Goal: Navigation & Orientation: Find specific page/section

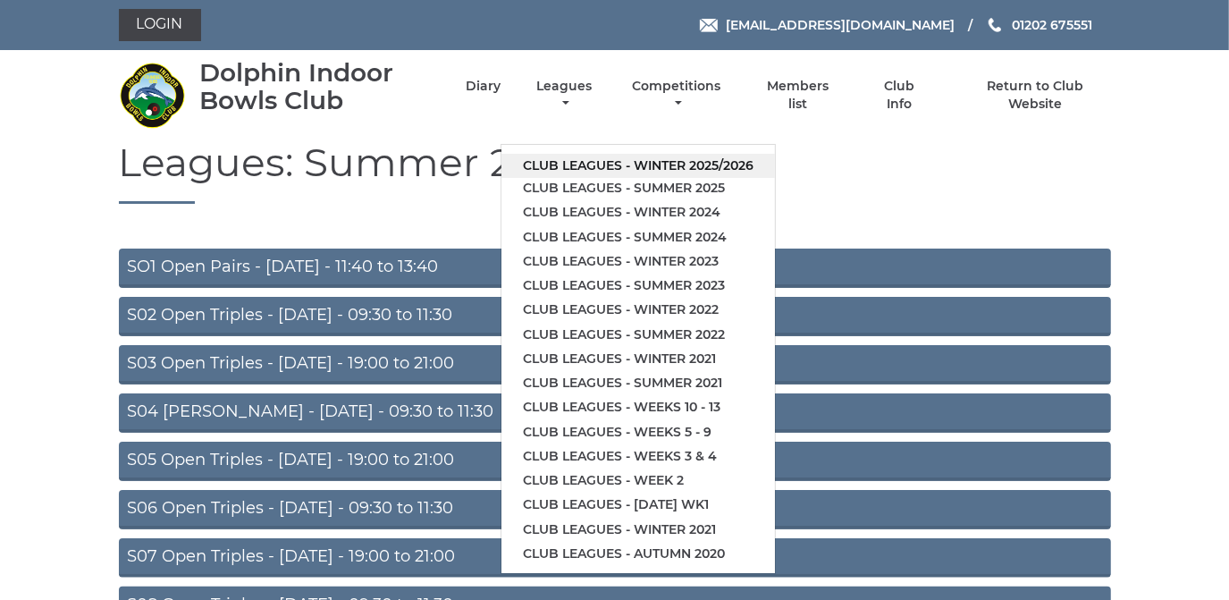
click at [561, 161] on link "Club leagues - Winter 2025/2026" at bounding box center [639, 166] width 274 height 24
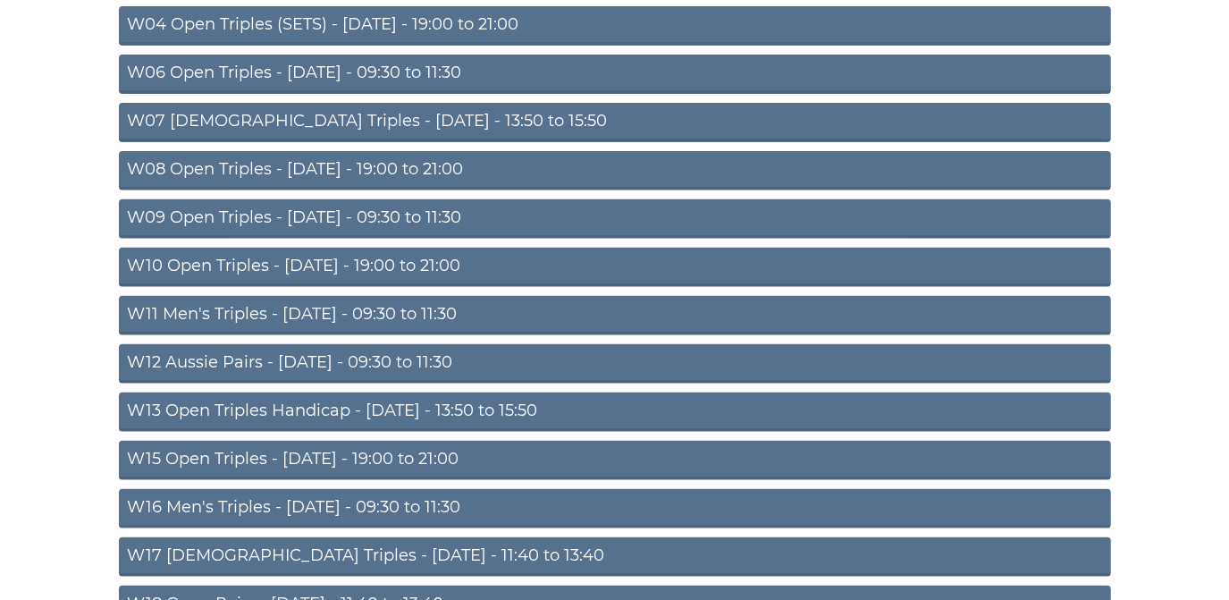
scroll to position [586, 0]
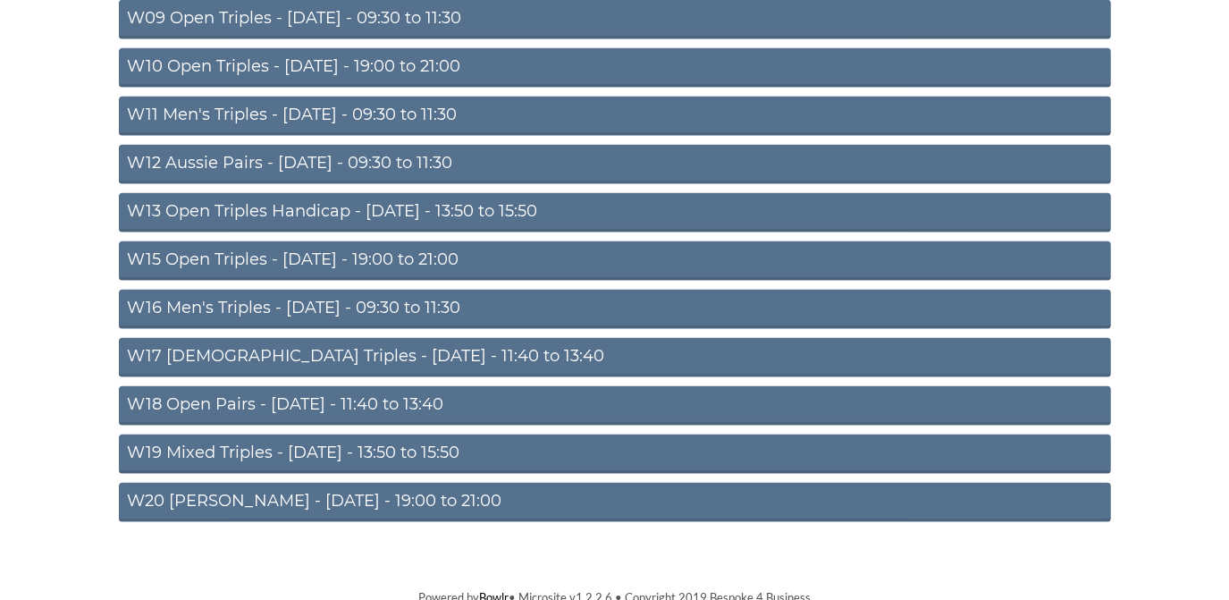
click at [374, 251] on link "W15 Open Triples - [DATE] - 19:00 to 21:00" at bounding box center [615, 260] width 992 height 39
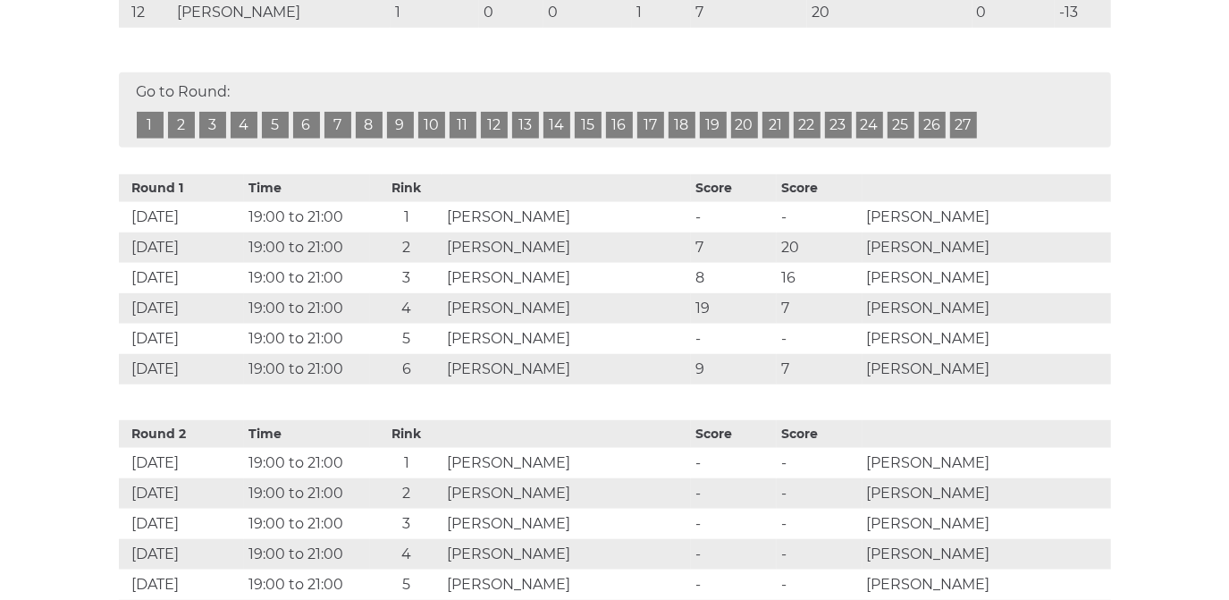
scroll to position [813, 0]
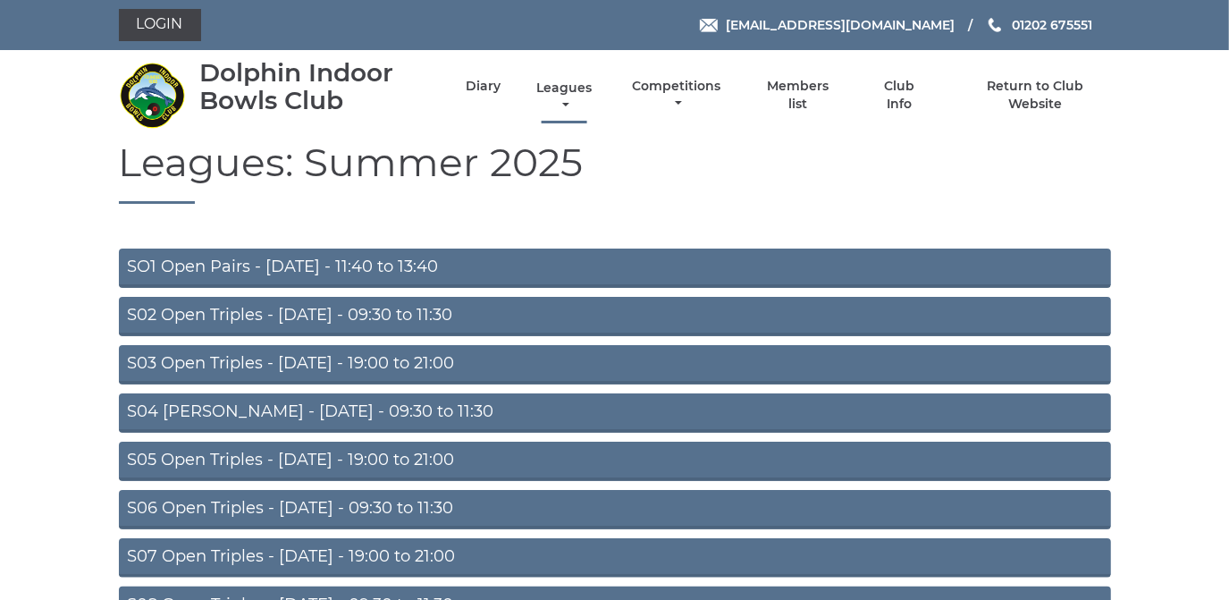
click at [558, 89] on link "Leagues" at bounding box center [564, 97] width 64 height 35
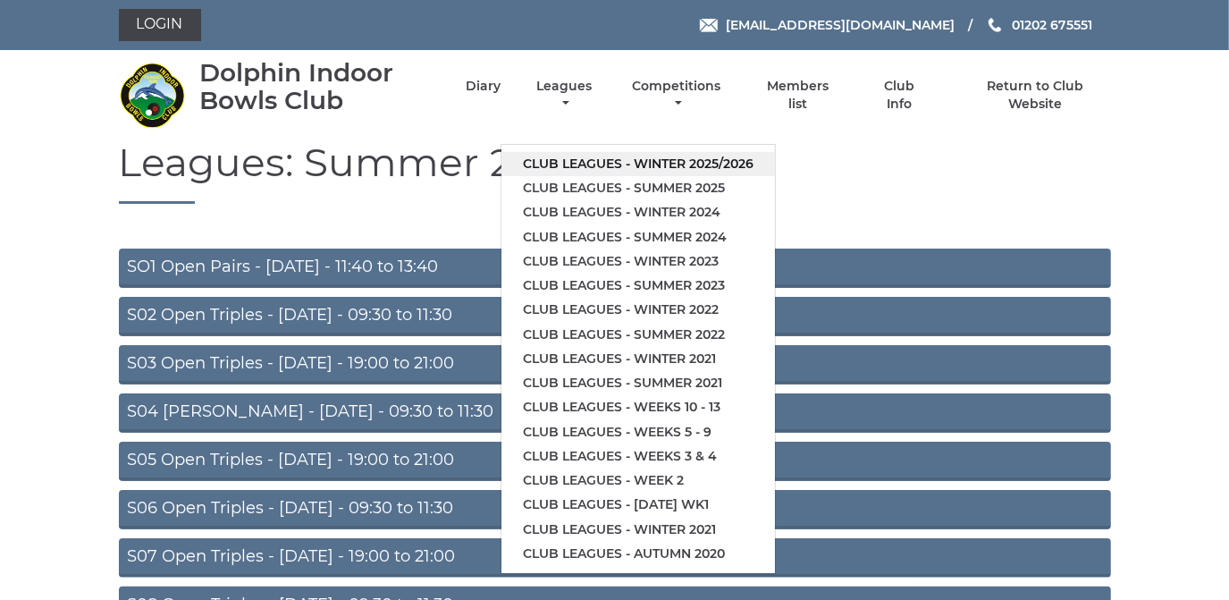
click at [565, 165] on link "Club leagues - Winter 2025/2026" at bounding box center [639, 164] width 274 height 24
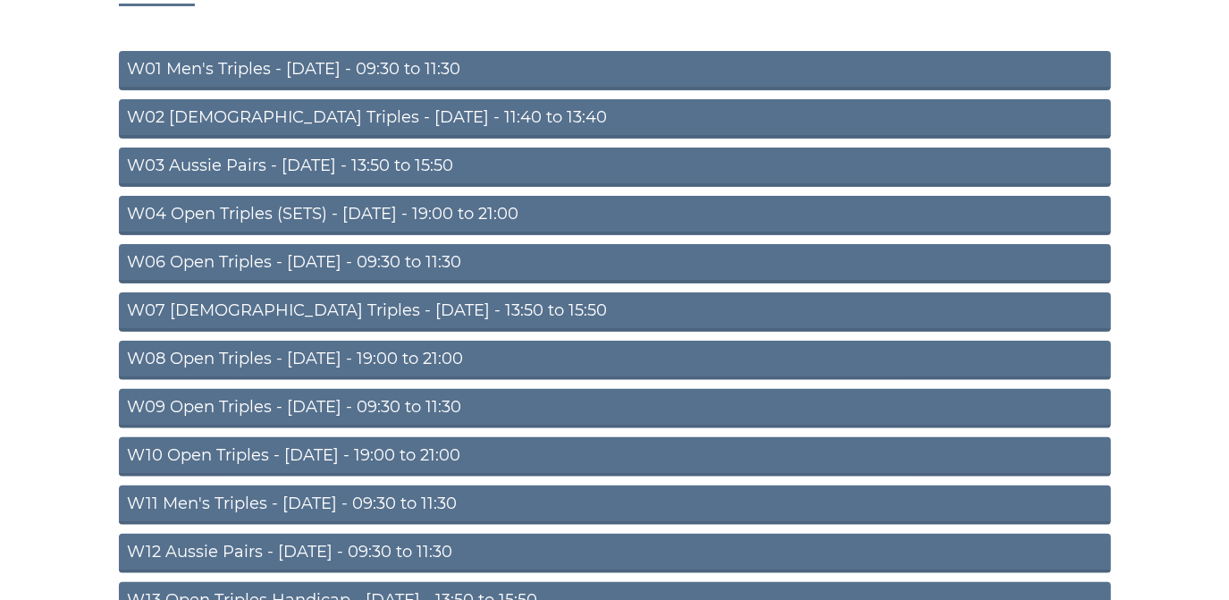
scroll to position [406, 0]
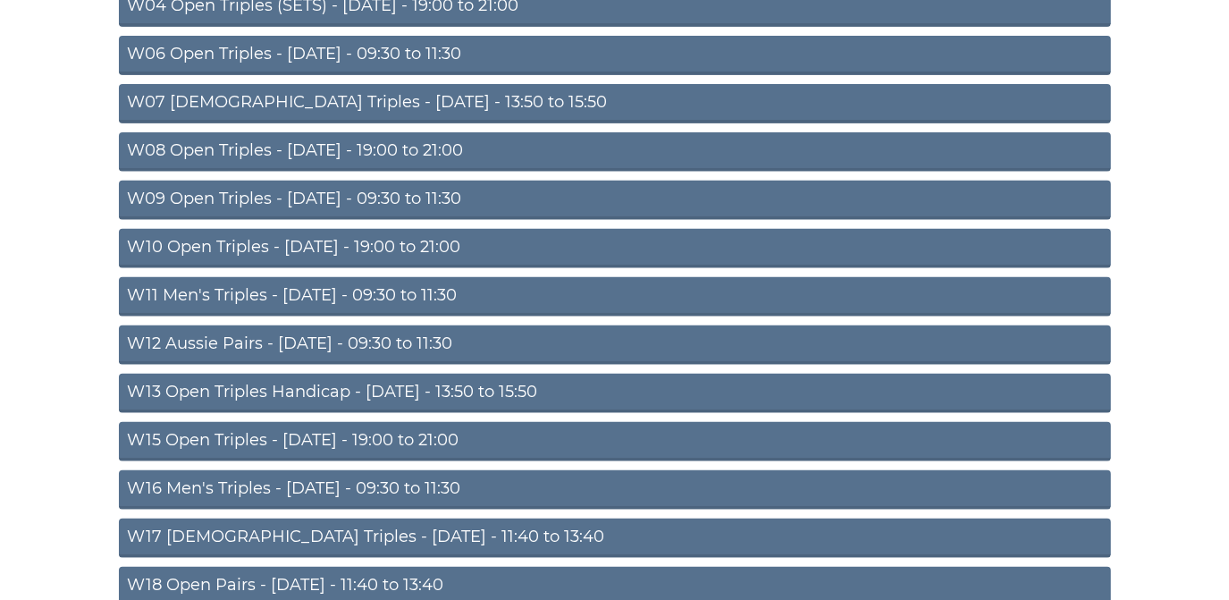
click at [362, 434] on link "W15 Open Triples - [DATE] - 19:00 to 21:00" at bounding box center [615, 441] width 992 height 39
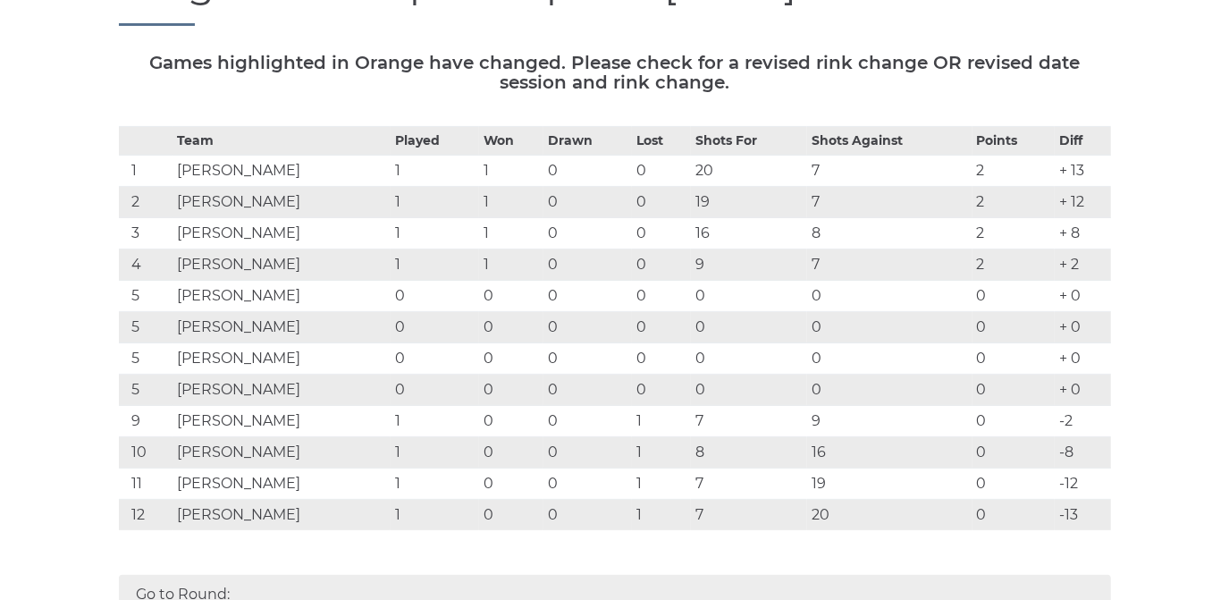
scroll to position [325, 0]
